Goal: Transaction & Acquisition: Purchase product/service

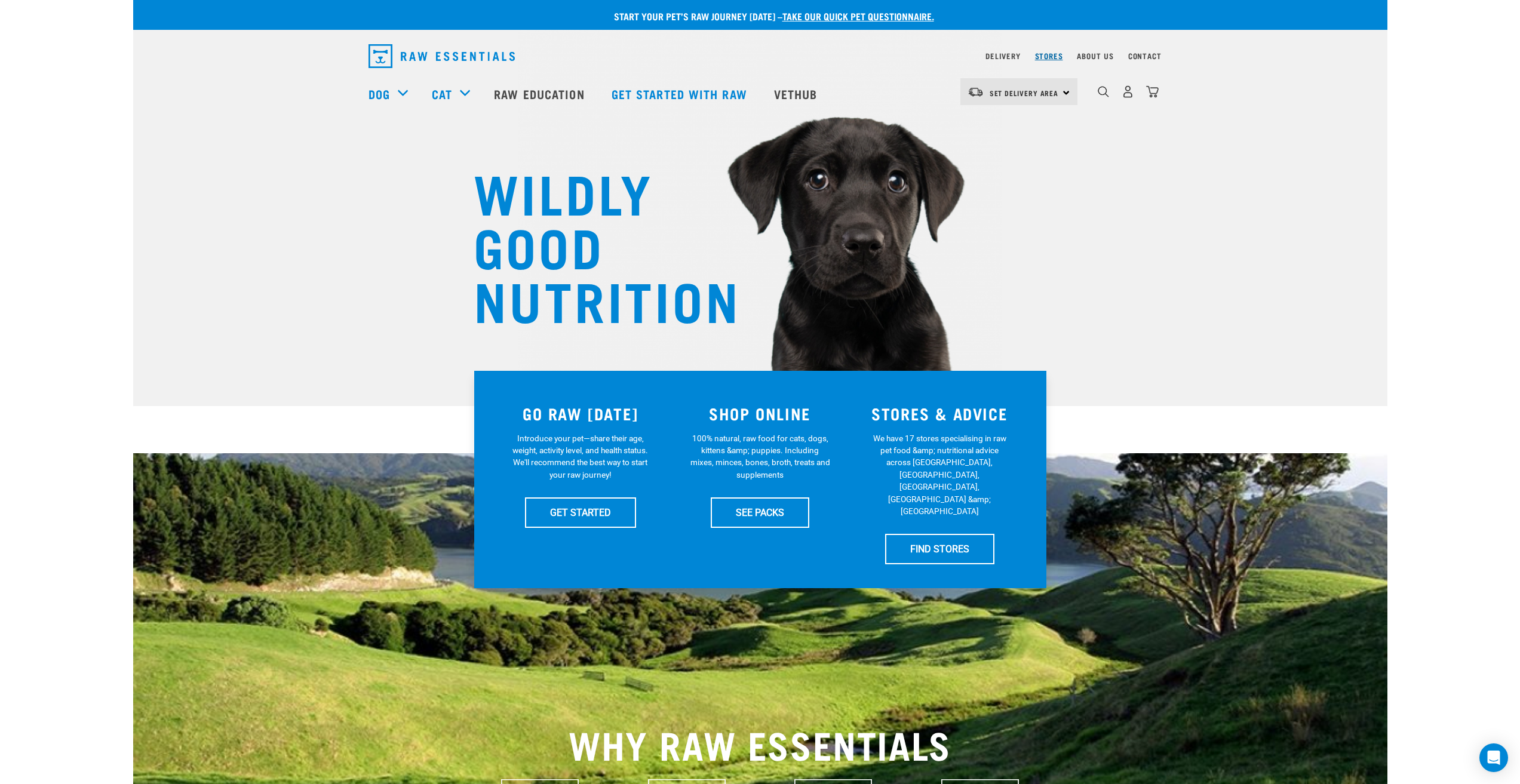
click at [1058, 56] on link "Stores" at bounding box center [1050, 56] width 28 height 4
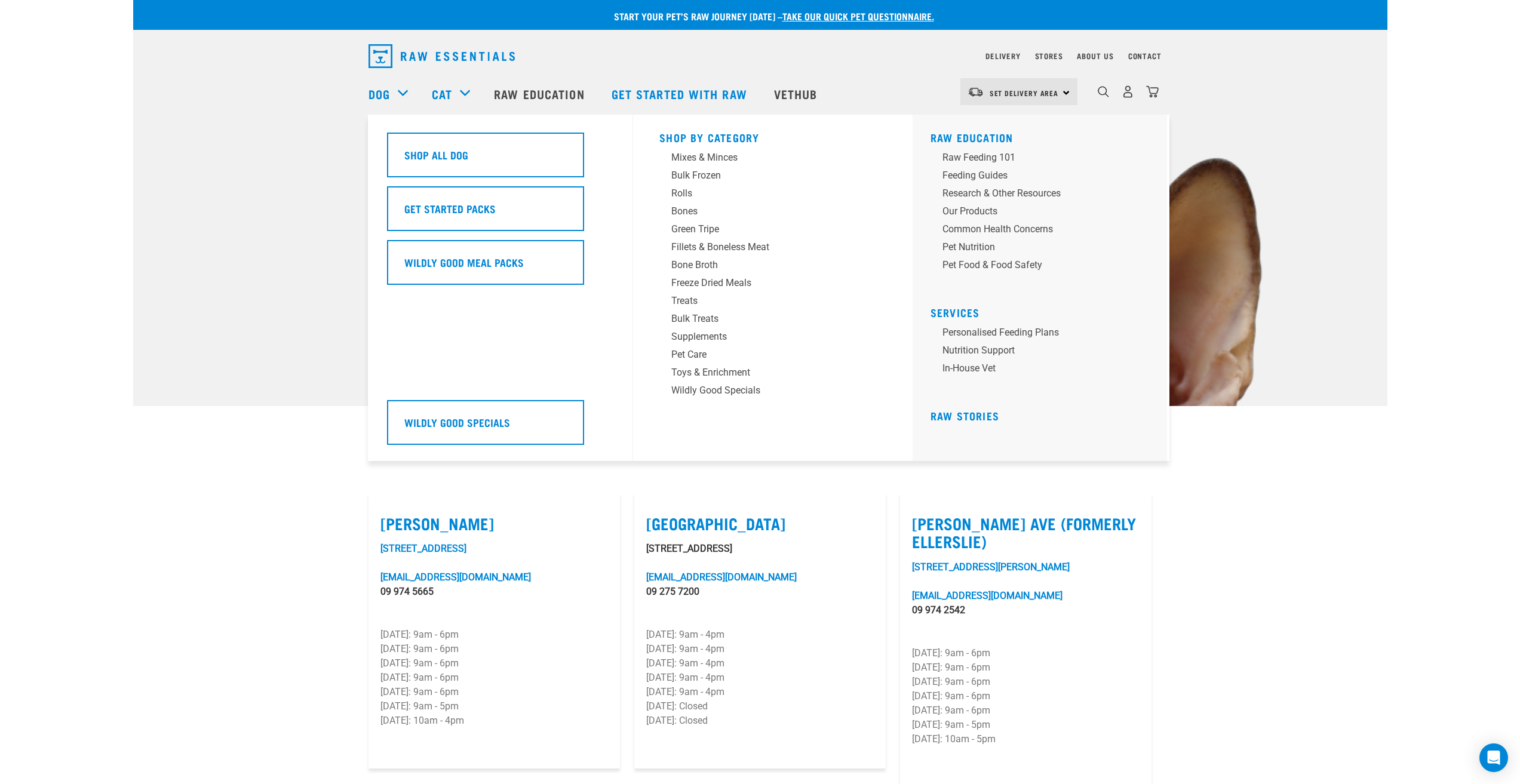
click at [403, 90] on div "Dog" at bounding box center [395, 94] width 51 height 48
click at [464, 158] on h5 "Shop All Dog" at bounding box center [436, 154] width 64 height 16
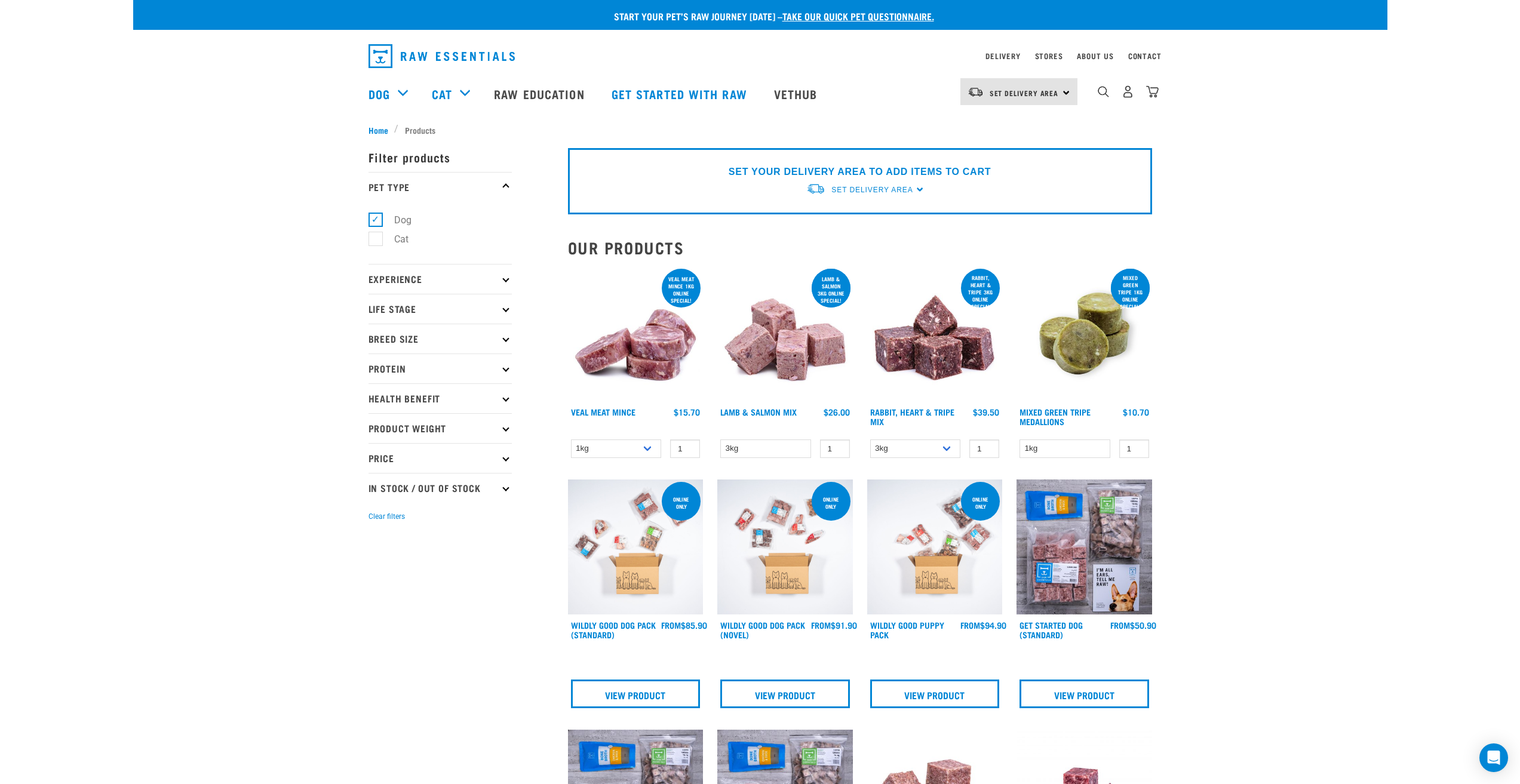
click at [502, 278] on p "Experience" at bounding box center [440, 278] width 143 height 30
click at [506, 306] on icon at bounding box center [506, 308] width 7 height 7
click at [507, 335] on p "Breed Size" at bounding box center [440, 338] width 143 height 30
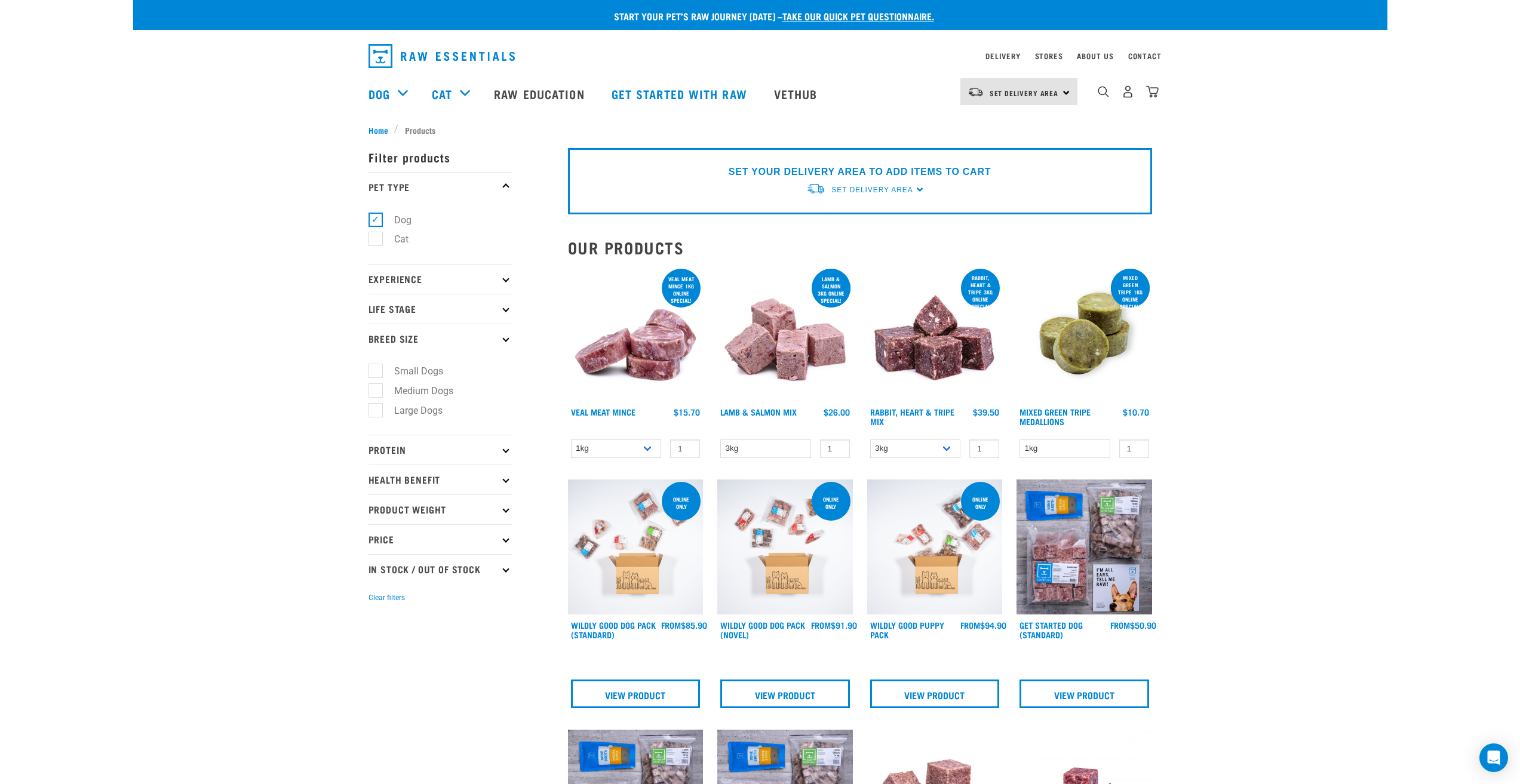
click at [375, 391] on label "Medium Dogs" at bounding box center [416, 391] width 83 height 15
click at [375, 391] on input "Medium Dogs" at bounding box center [372, 388] width 7 height 7
checkbox input "true"
click at [380, 413] on label "Large Dogs" at bounding box center [410, 410] width 72 height 15
click at [376, 412] on input "Large Dogs" at bounding box center [372, 408] width 7 height 7
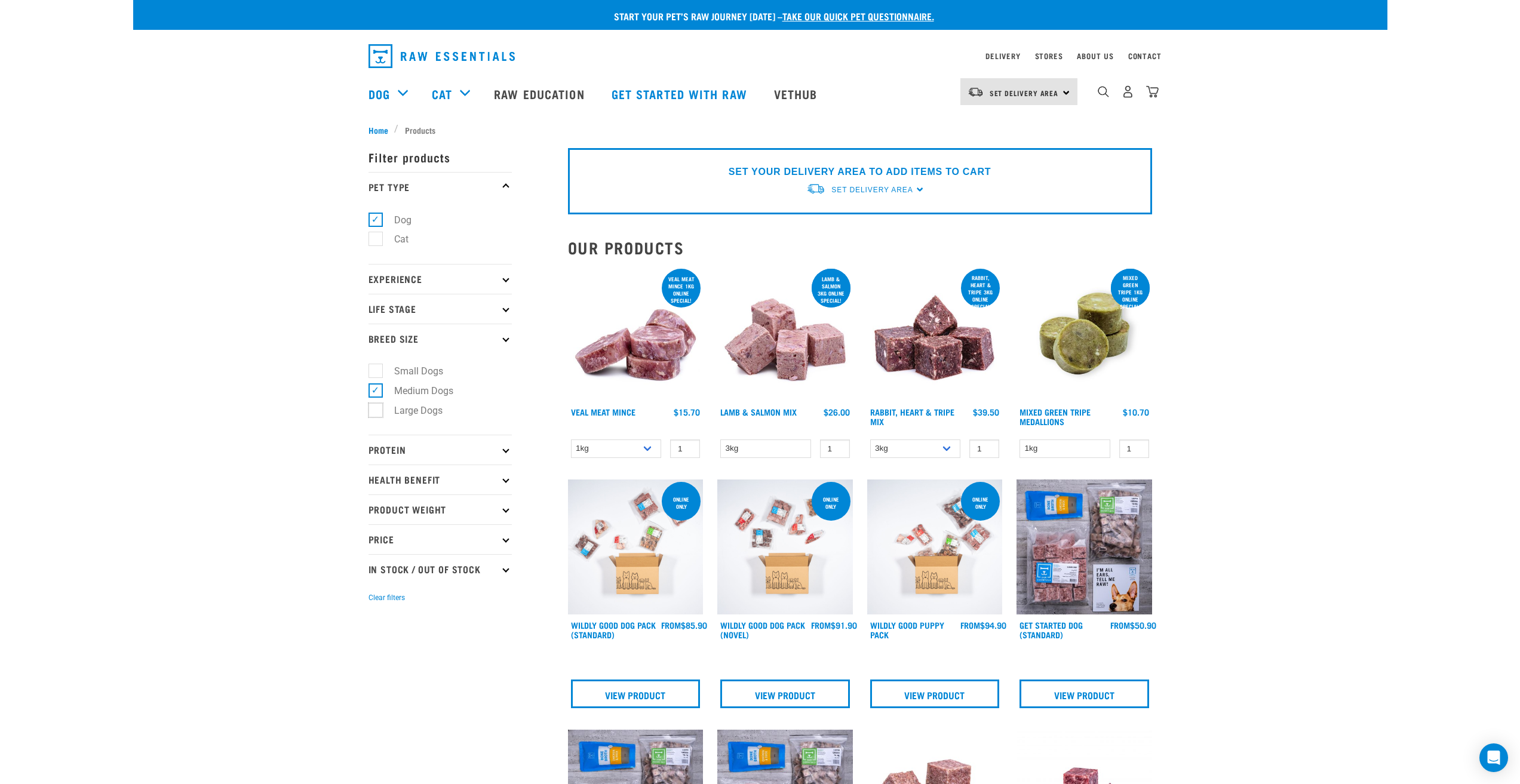
checkbox input "true"
click at [503, 450] on icon at bounding box center [506, 450] width 7 height 7
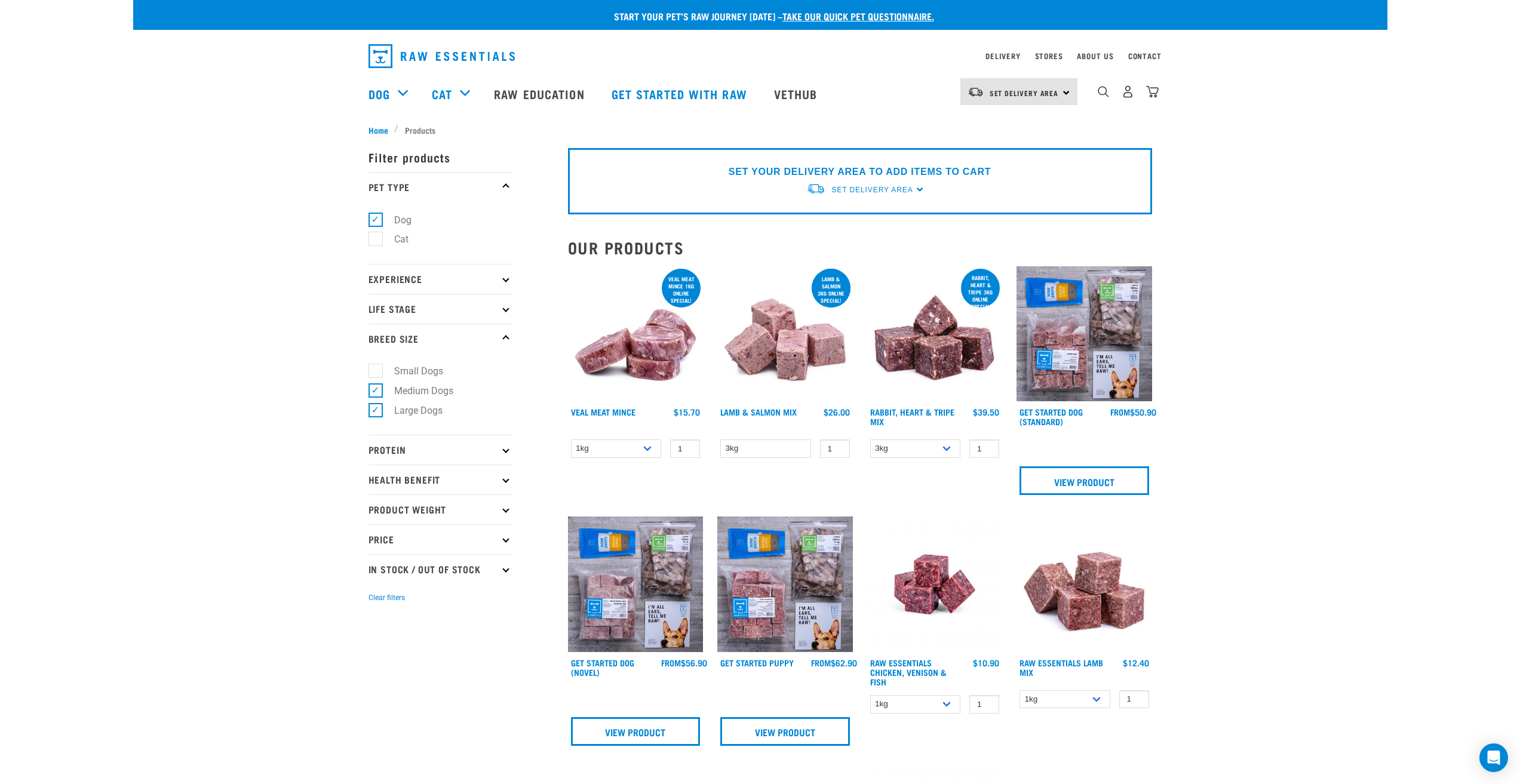
click at [506, 479] on icon at bounding box center [506, 480] width 7 height 7
click at [505, 477] on icon at bounding box center [506, 480] width 7 height 7
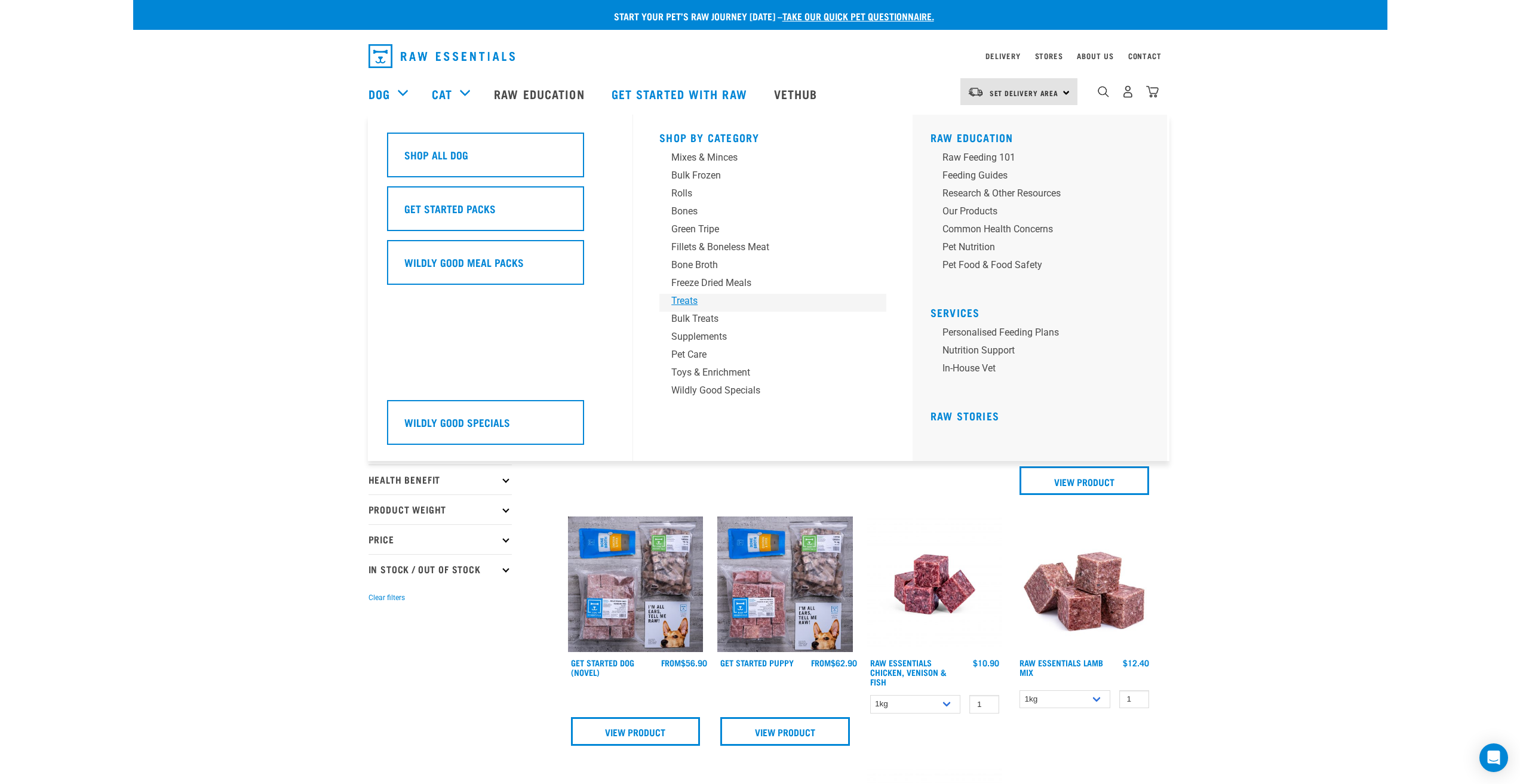
click at [682, 302] on div "Treats" at bounding box center [765, 300] width 187 height 14
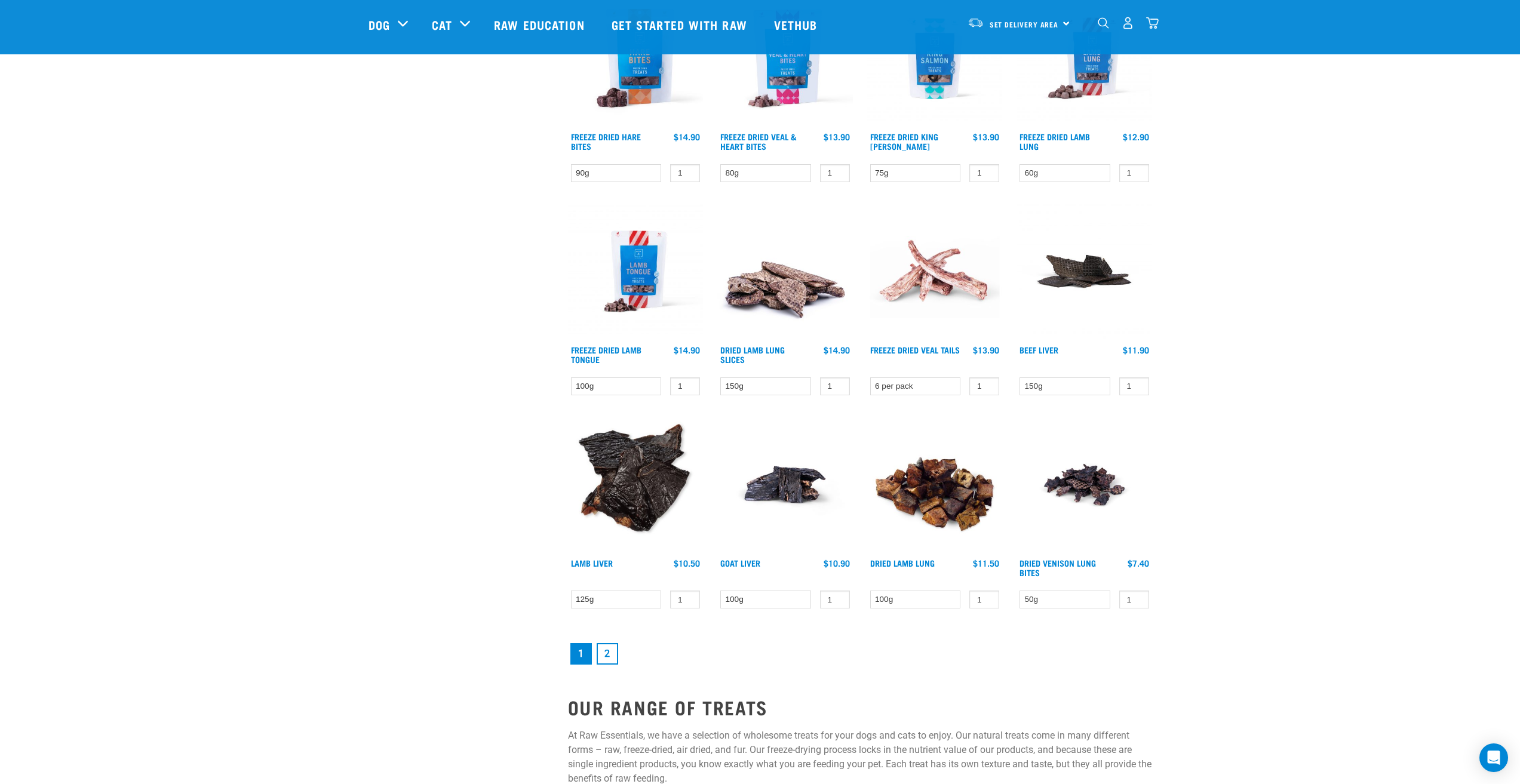
scroll to position [1373, 0]
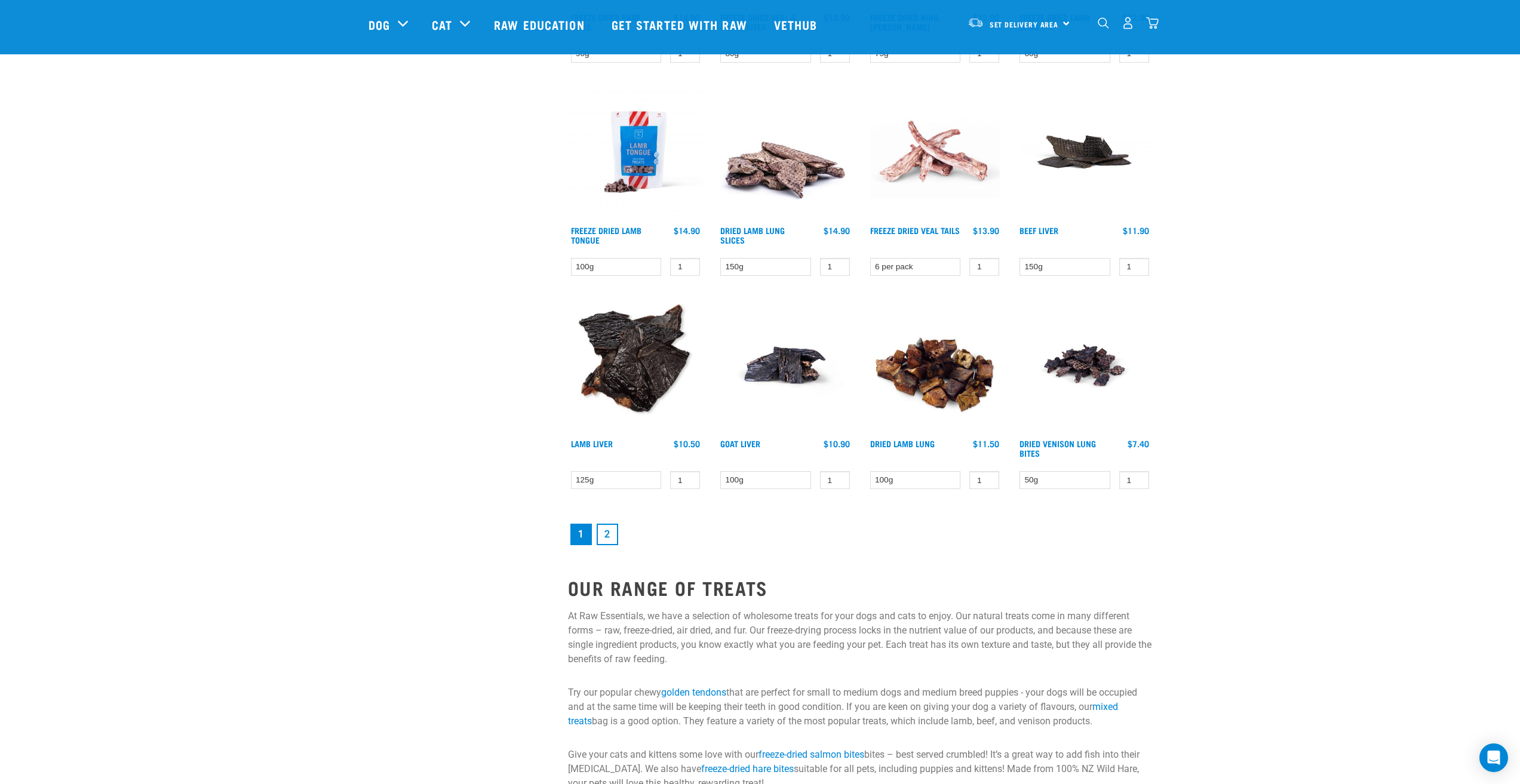
click at [606, 536] on link "2" at bounding box center [608, 535] width 22 height 22
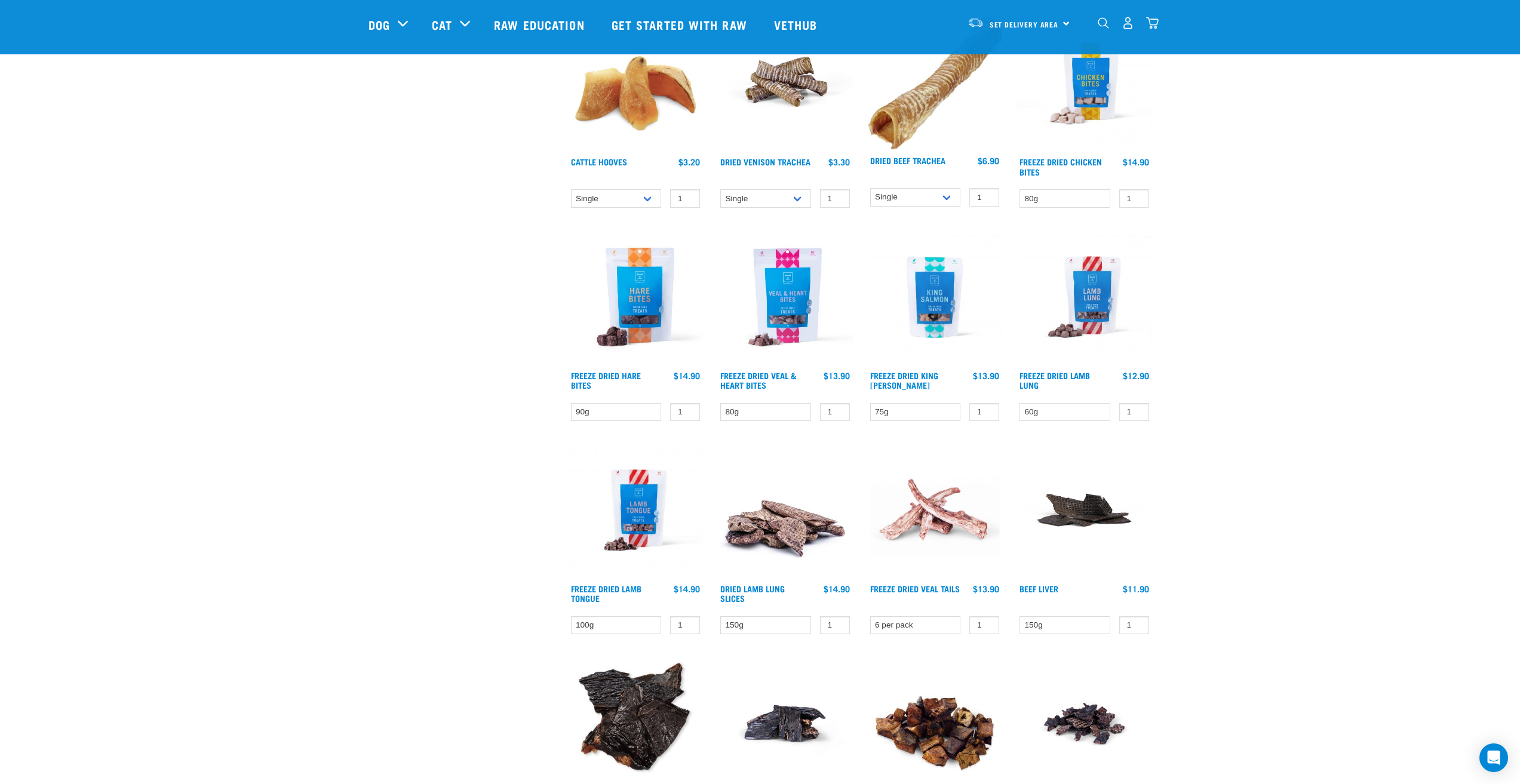
scroll to position [717, 0]
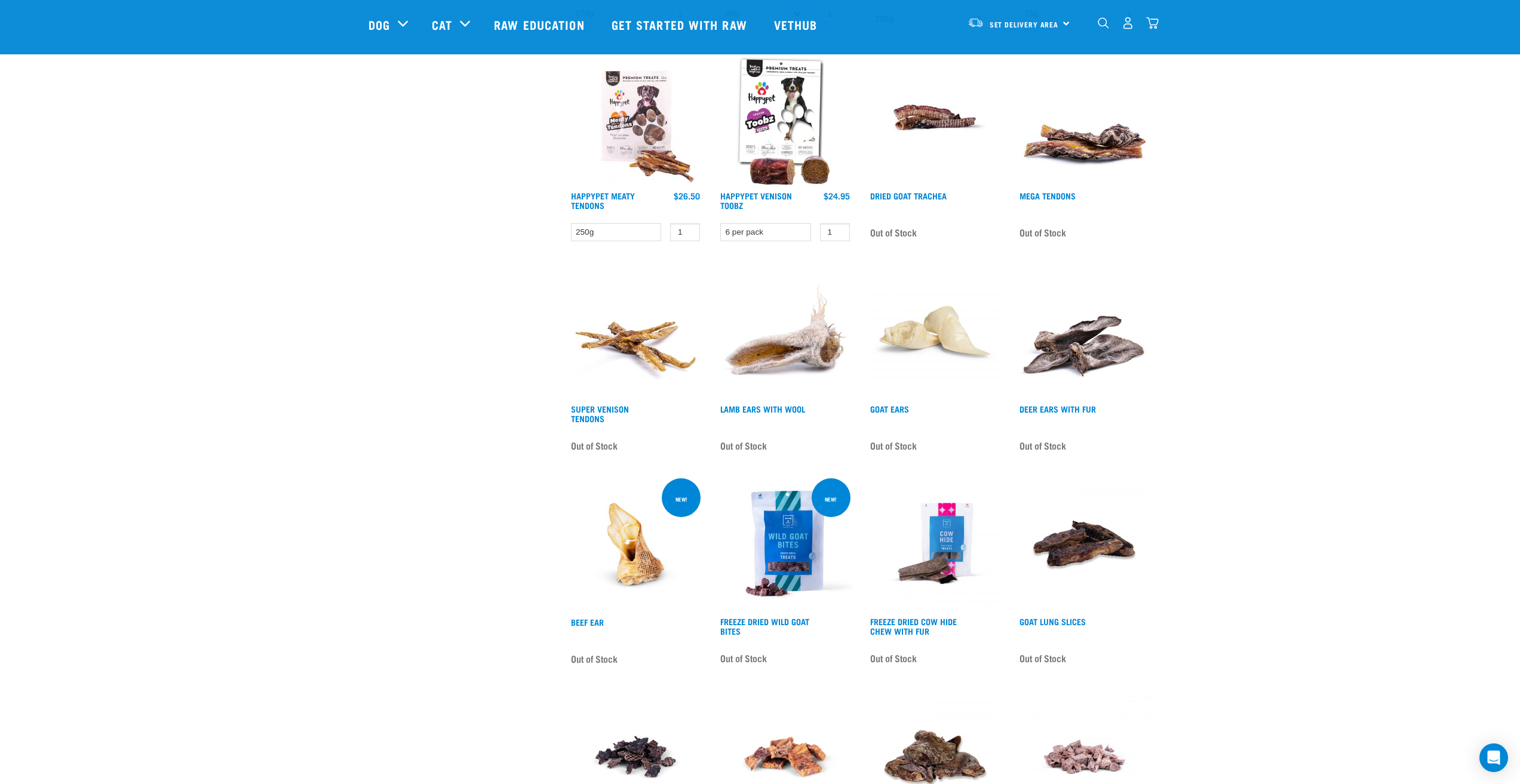
scroll to position [717, 0]
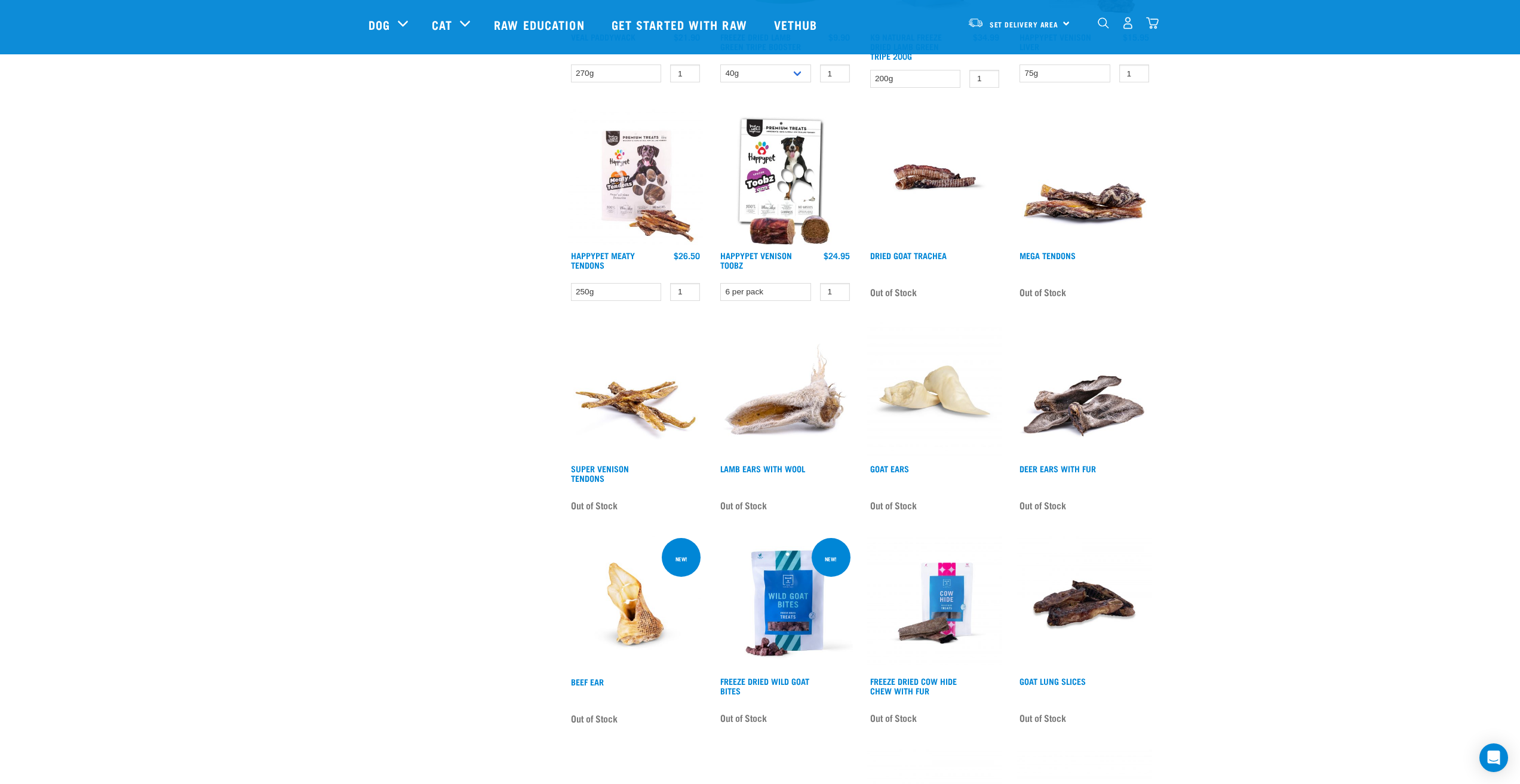
click at [1069, 214] on img at bounding box center [1085, 177] width 136 height 136
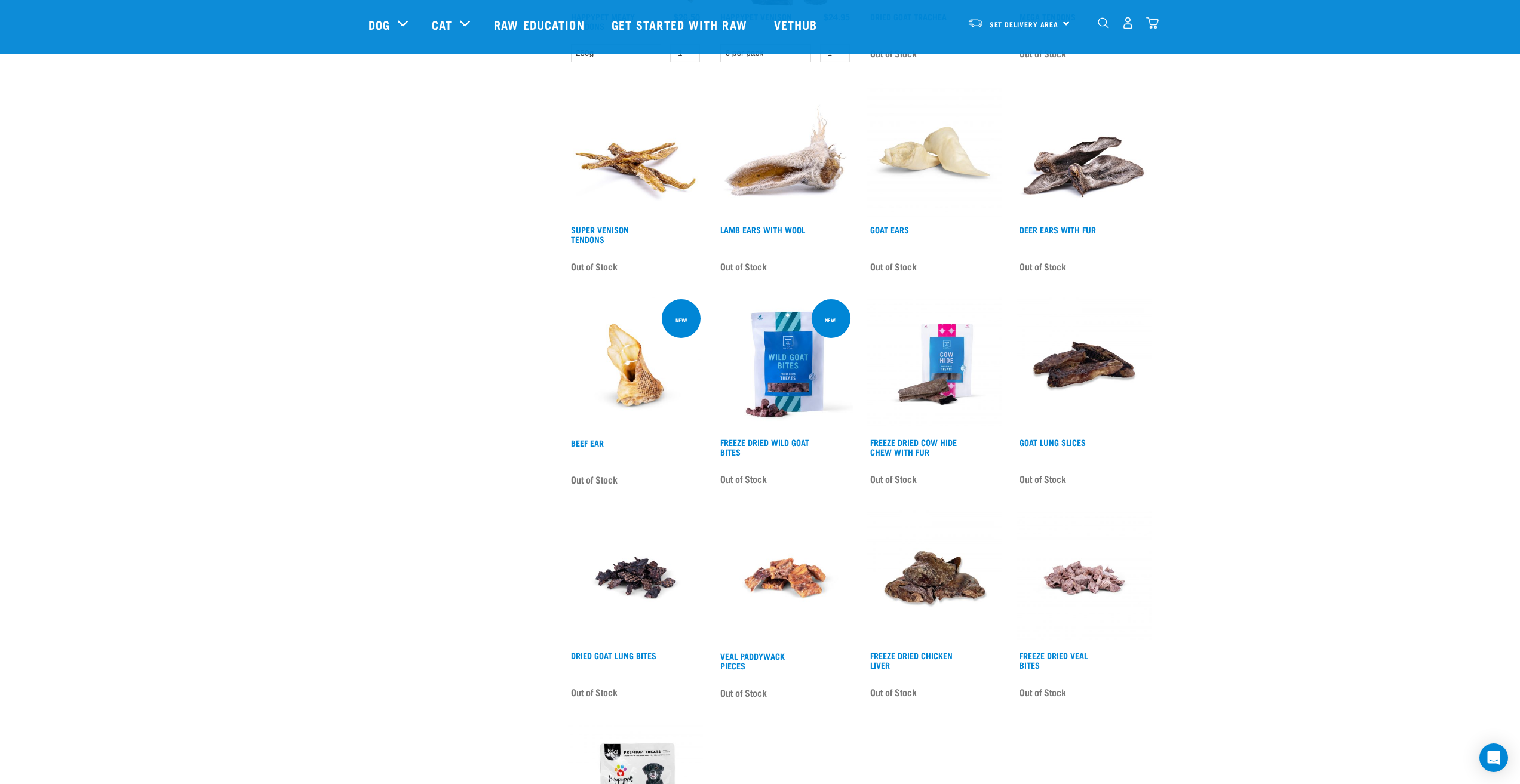
scroll to position [1254, 0]
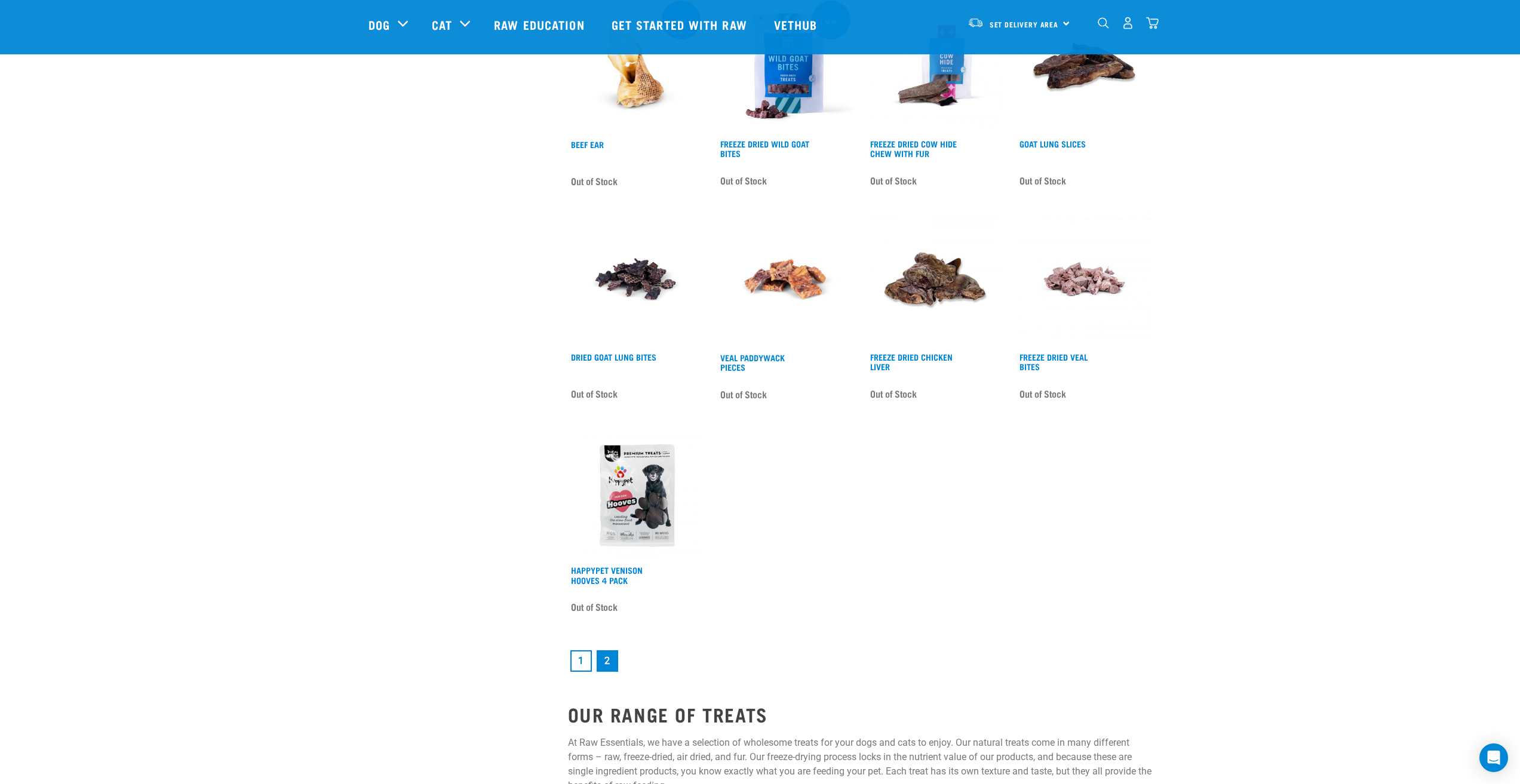
click at [580, 663] on link "1" at bounding box center [581, 661] width 22 height 22
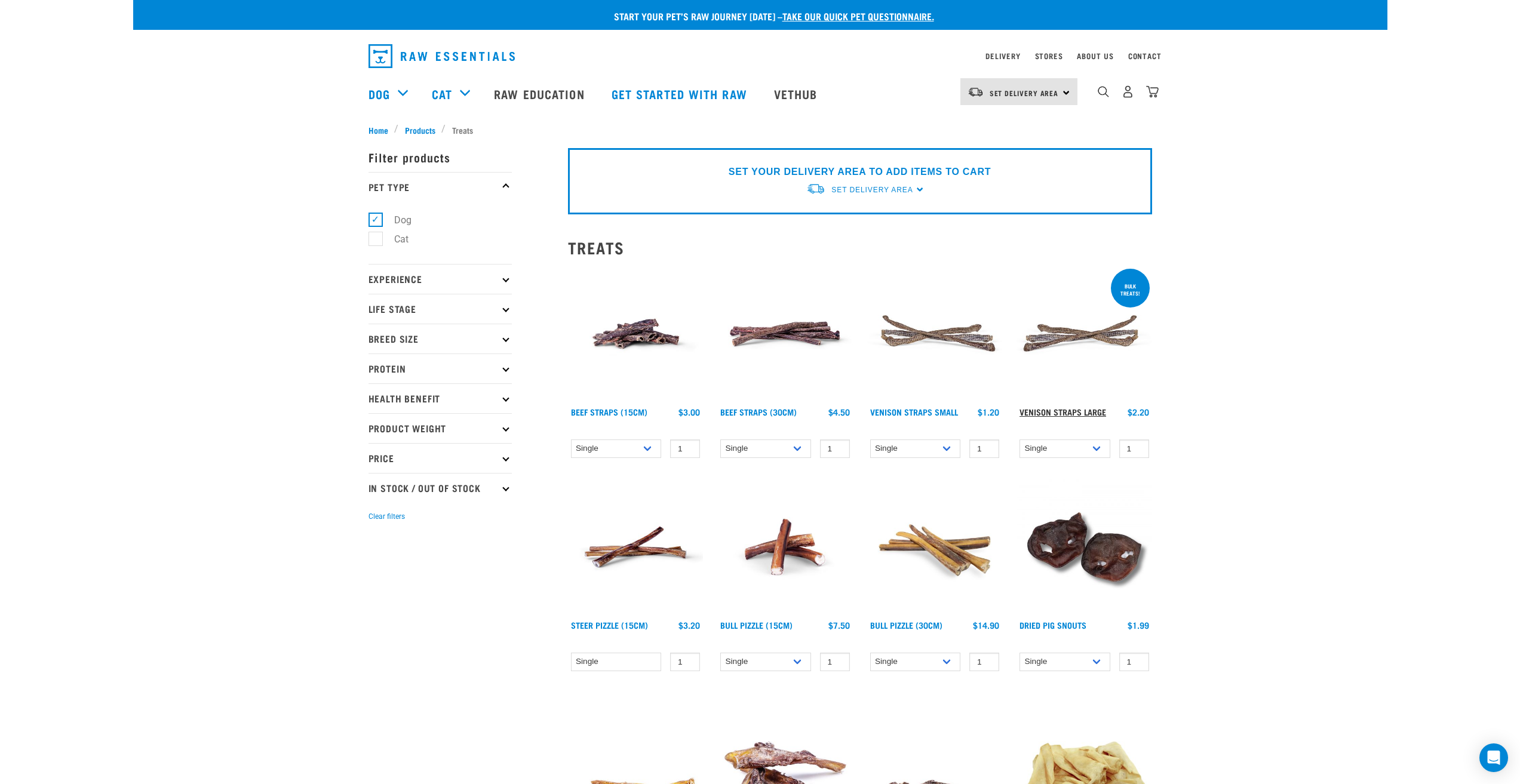
click at [1074, 414] on link "Venison Straps Large" at bounding box center [1063, 411] width 86 height 4
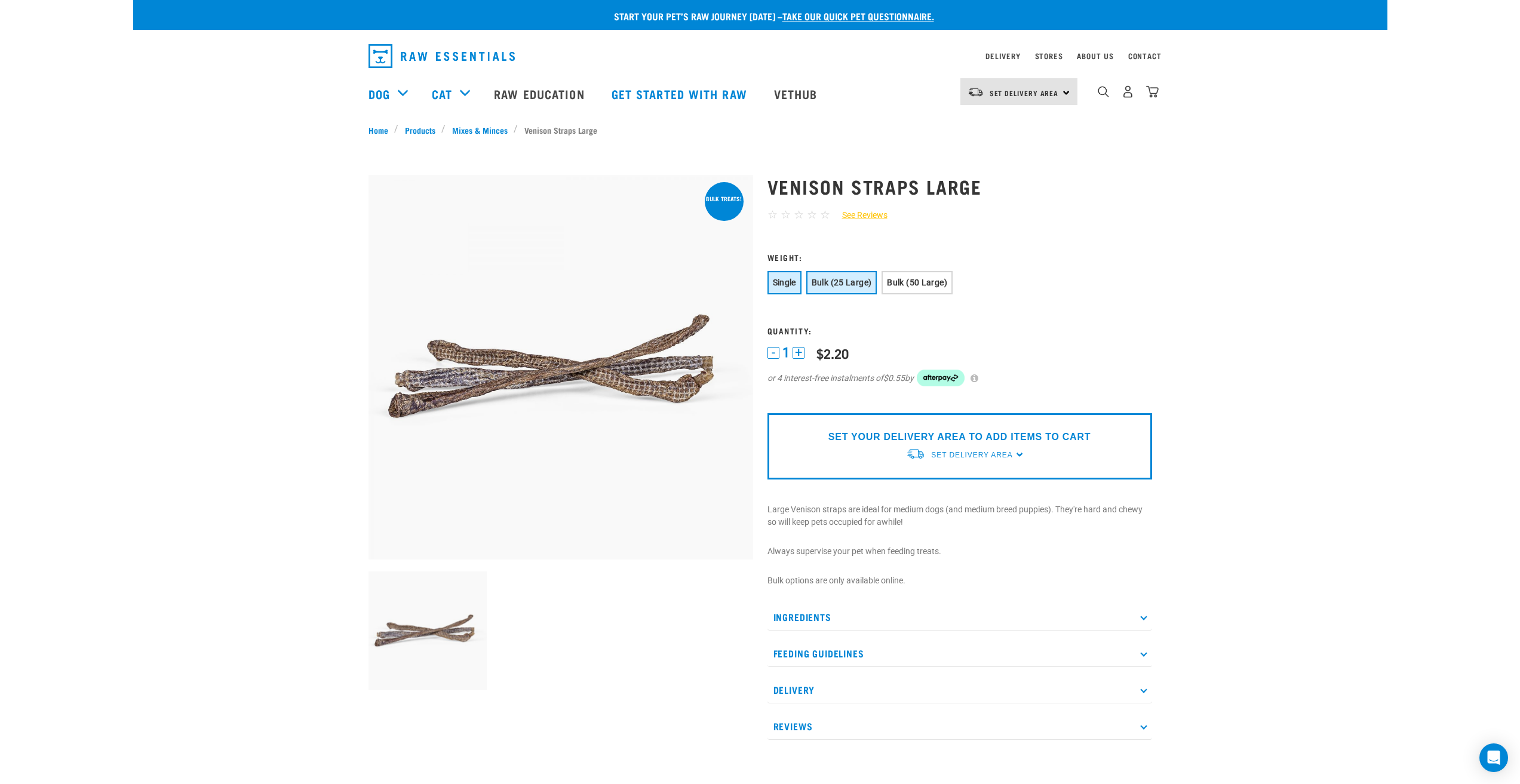
click at [823, 280] on span "Bulk (25 Large)" at bounding box center [842, 283] width 61 height 10
click at [901, 285] on span "Bulk (50 Large)" at bounding box center [917, 283] width 61 height 10
click at [819, 283] on span "Bulk (25 Large)" at bounding box center [842, 283] width 61 height 10
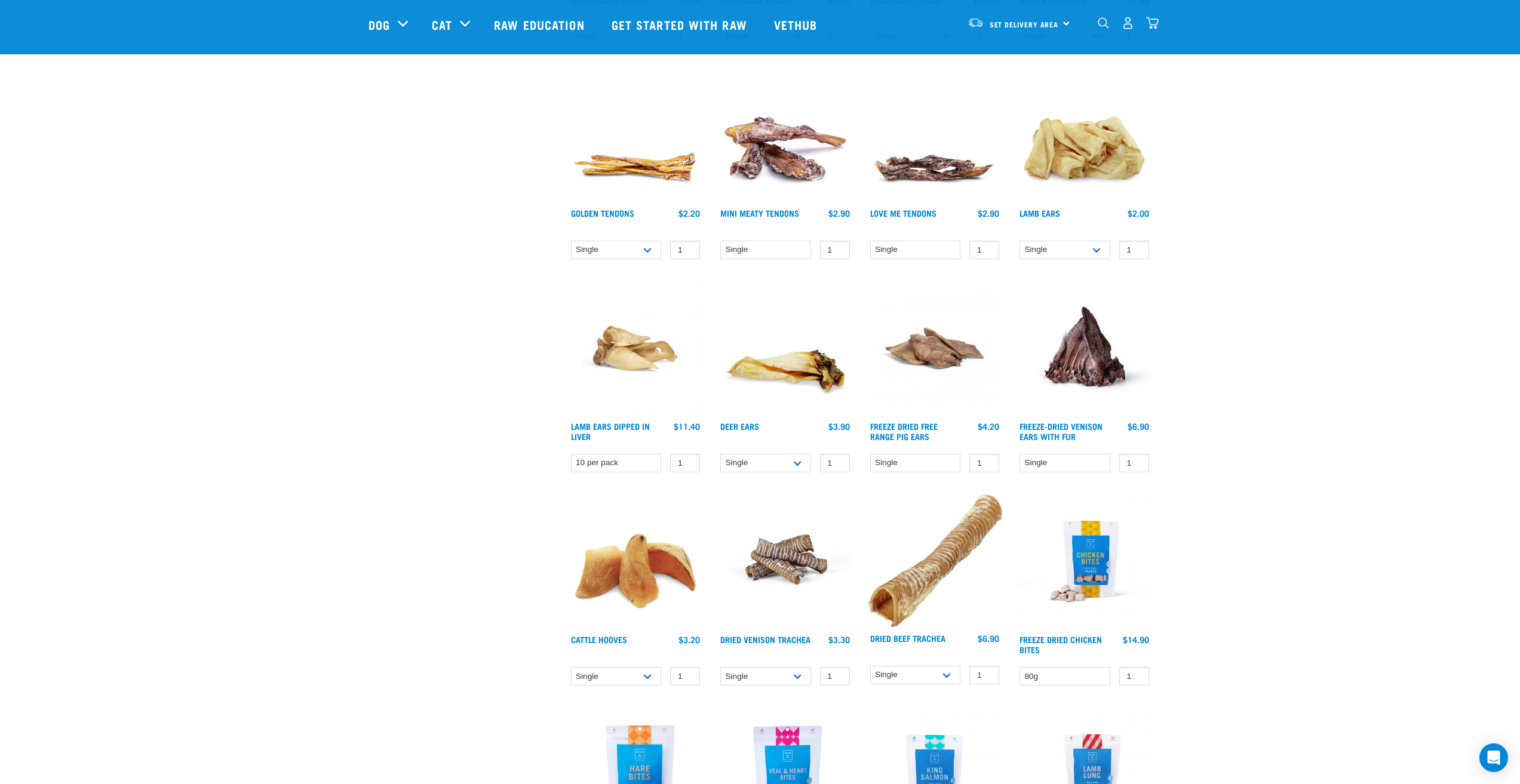
scroll to position [60, 0]
